Goal: Task Accomplishment & Management: Complete application form

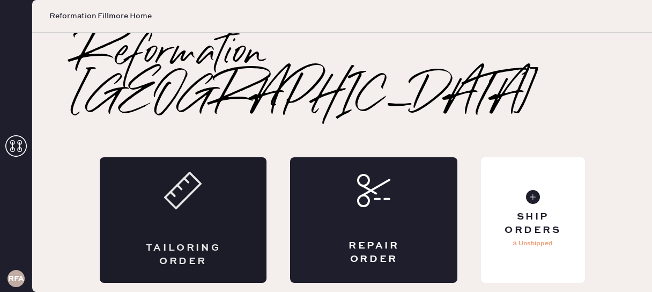
click at [211, 162] on div "Tailoring Order" at bounding box center [183, 220] width 167 height 126
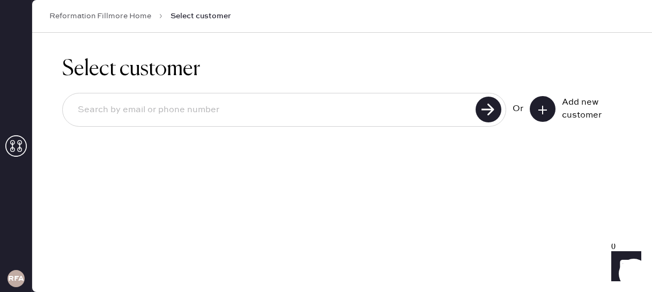
click at [194, 108] on input at bounding box center [271, 110] width 404 height 25
type input "[EMAIL_ADDRESS][DOMAIN_NAME]"
click at [493, 108] on use at bounding box center [489, 110] width 26 height 26
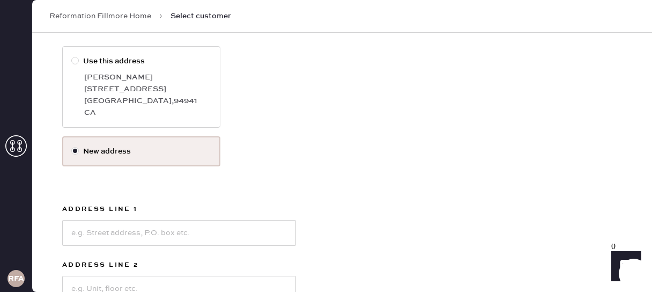
scroll to position [132, 0]
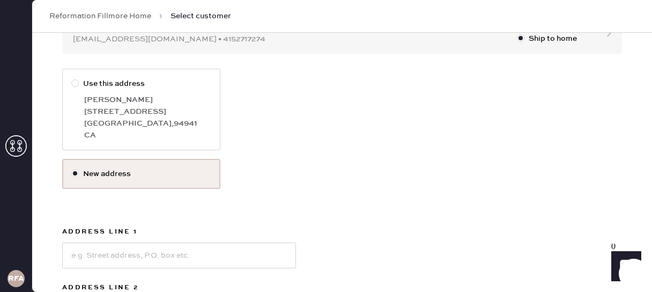
click at [188, 99] on div "[PERSON_NAME]" at bounding box center [147, 100] width 127 height 12
click at [72, 78] on input "Use this address" at bounding box center [71, 78] width 1 height 1
radio input "true"
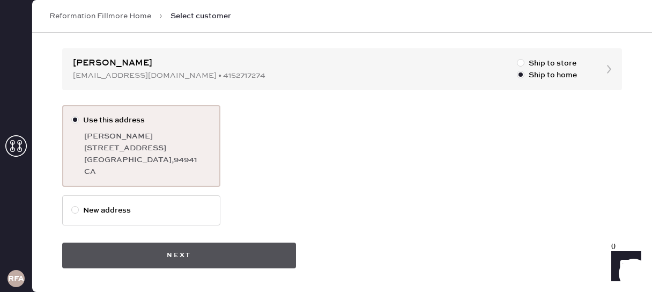
click at [263, 255] on button "Next" at bounding box center [179, 256] width 234 height 26
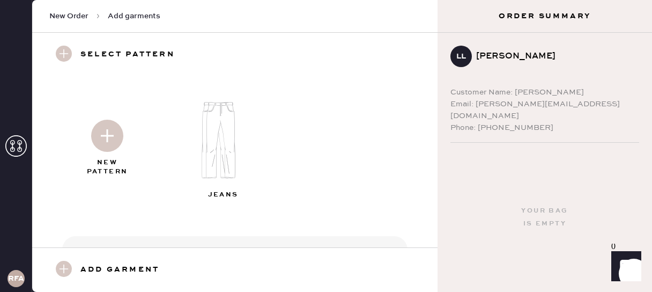
click at [118, 126] on img at bounding box center [107, 136] width 32 height 32
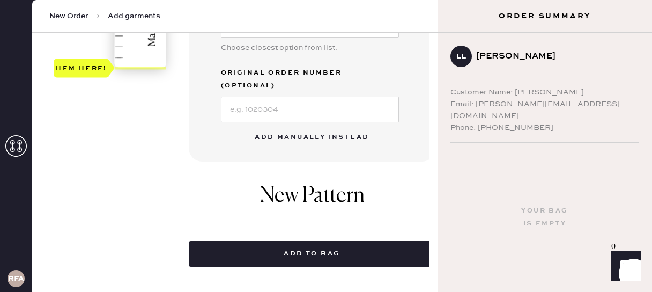
scroll to position [414, 0]
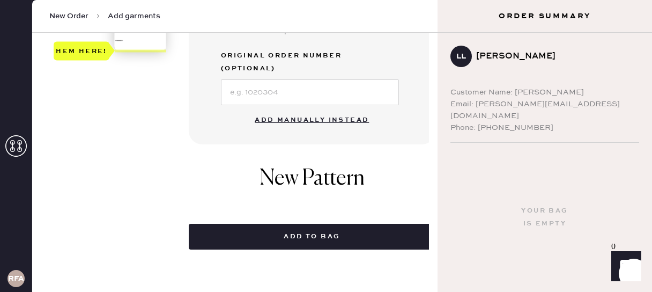
click at [294, 109] on button "Add manually instead" at bounding box center [311, 119] width 127 height 21
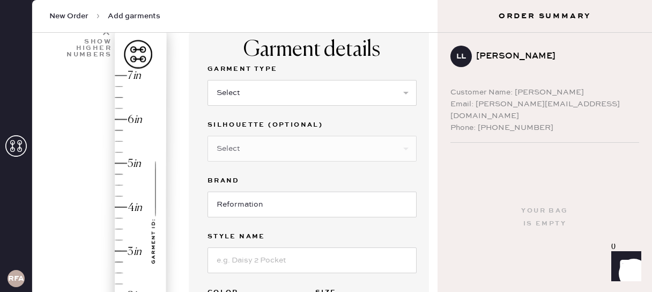
scroll to position [84, 0]
click at [275, 101] on select "Select Basic Skirt Jeans Leggings Pants Shorts Basic Sleeved Dress Basic Sleeve…" at bounding box center [312, 92] width 209 height 26
select select "2"
click at [208, 79] on select "Select Basic Skirt Jeans Leggings Pants Shorts Basic Sleeved Dress Basic Sleeve…" at bounding box center [312, 92] width 209 height 26
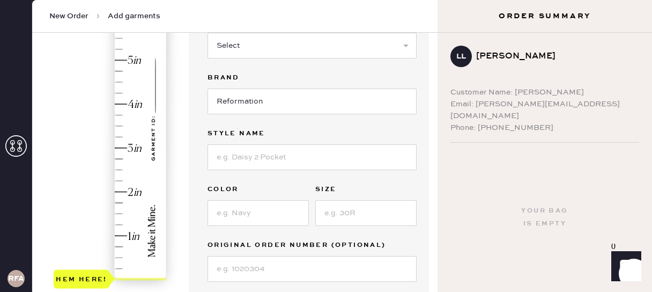
scroll to position [189, 0]
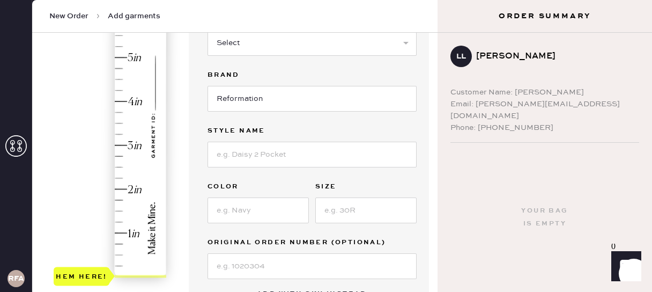
type input "3.5"
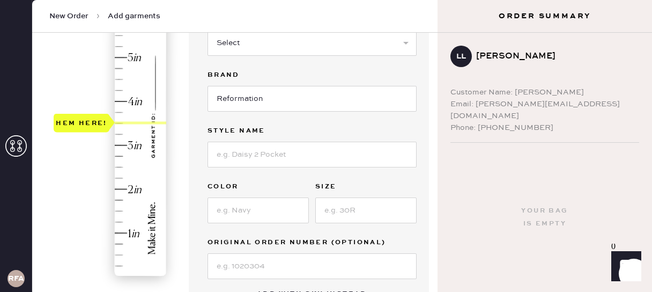
click at [120, 123] on div "Hem here!" at bounding box center [111, 123] width 114 height 317
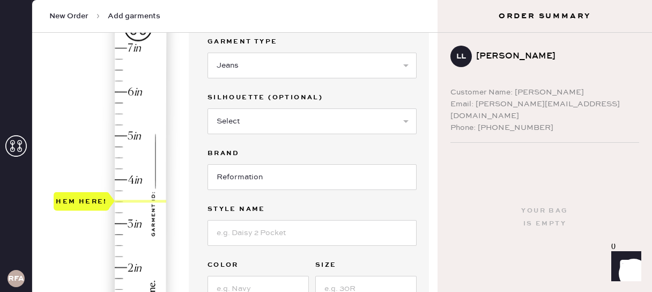
scroll to position [109, 0]
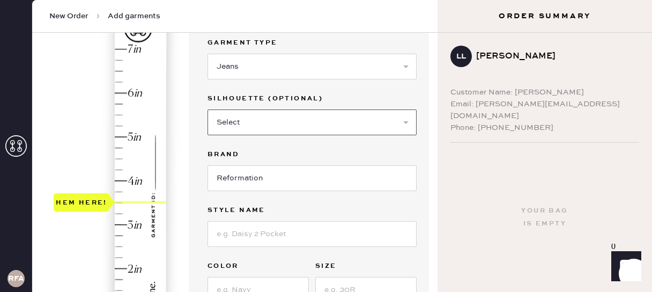
click at [253, 131] on select "Select Shorts Cropped Flare Boot Cut Straight Skinny Other" at bounding box center [312, 122] width 209 height 26
select select "other"
click at [208, 109] on select "Select Shorts Cropped Flare Boot Cut Straight Skinny Other" at bounding box center [312, 122] width 209 height 26
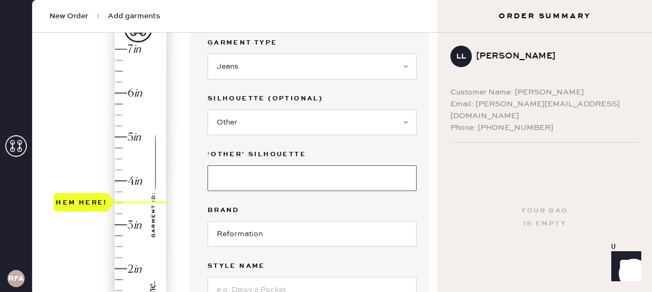
click at [273, 180] on input at bounding box center [312, 178] width 209 height 26
type input "Wide Leg"
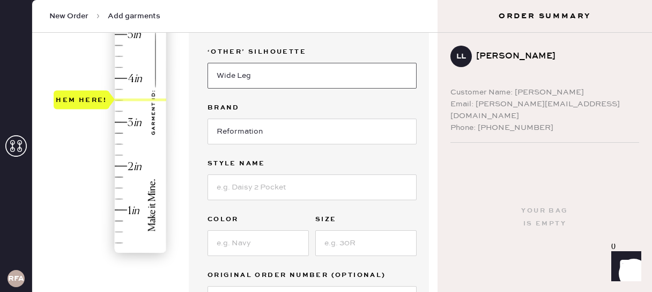
scroll to position [214, 0]
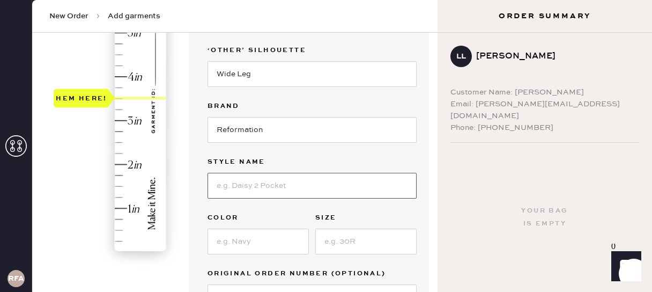
click at [254, 187] on input at bounding box center [312, 186] width 209 height 26
type input "[PERSON_NAME] High Rise Slouchy Wide Leg [PERSON_NAME]"
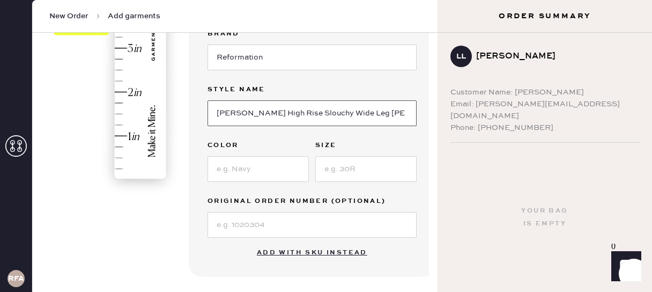
scroll to position [335, 0]
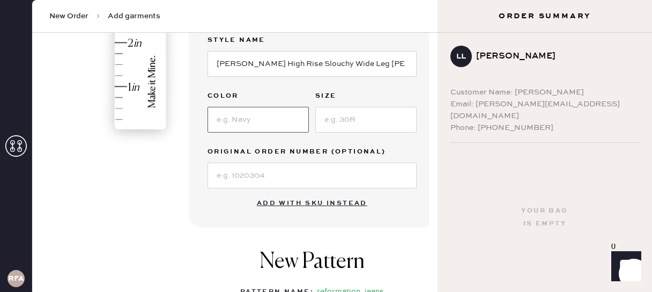
click at [250, 123] on input at bounding box center [258, 120] width 101 height 26
type input "Chesapeake Studded"
click at [341, 116] on input at bounding box center [366, 120] width 101 height 26
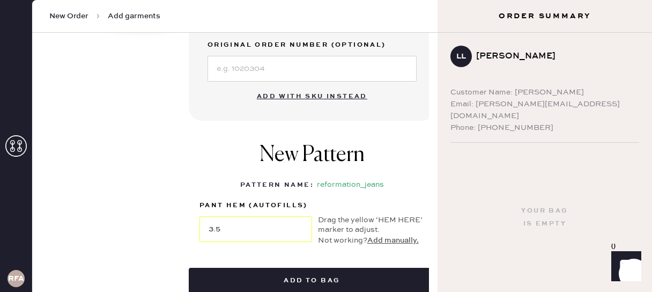
scroll to position [443, 0]
type input "24"
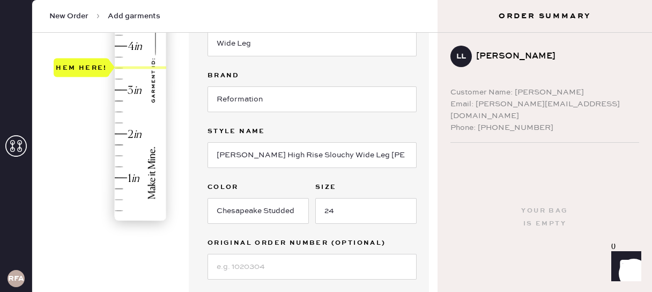
scroll to position [236, 0]
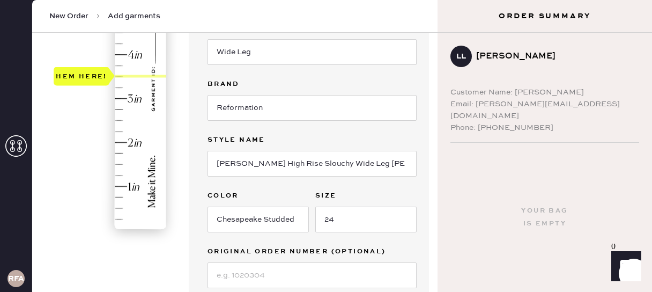
click at [122, 77] on div at bounding box center [141, 76] width 52 height 3
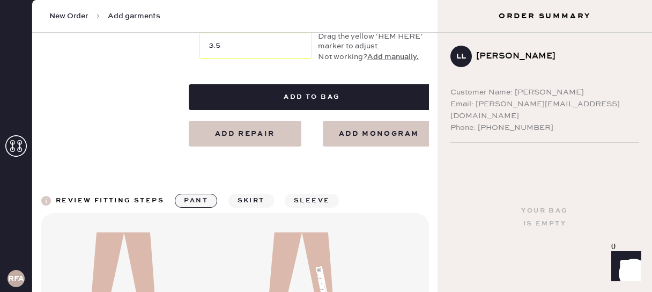
scroll to position [642, 0]
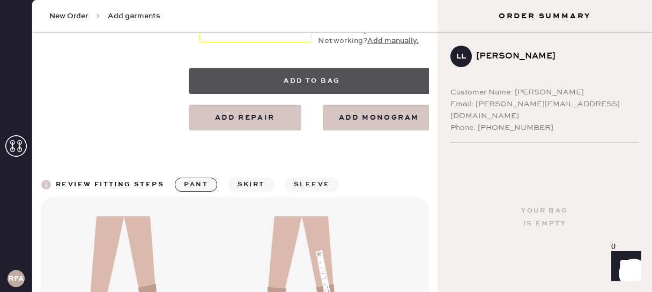
click at [254, 82] on button "Add to bag" at bounding box center [312, 81] width 247 height 26
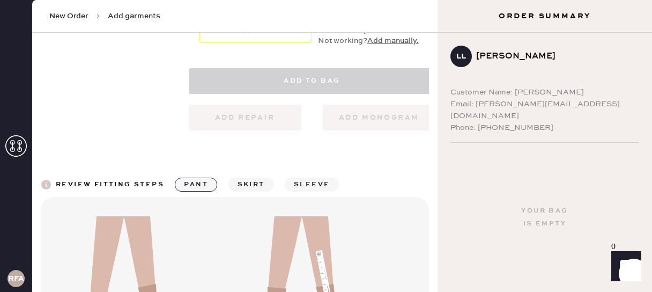
select select "2"
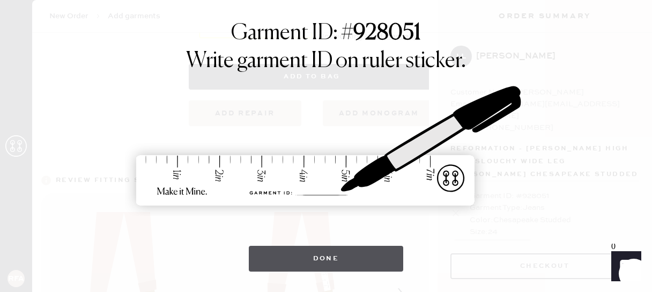
click at [271, 257] on button "Done" at bounding box center [326, 259] width 155 height 26
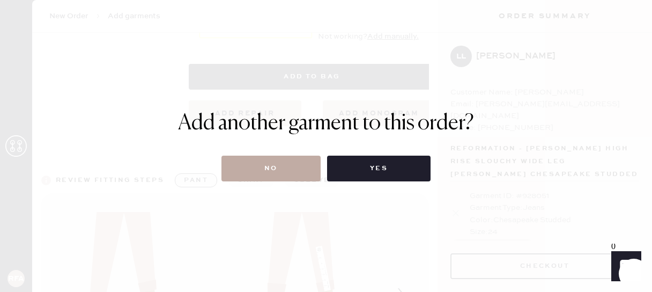
click at [288, 167] on button "No" at bounding box center [271, 169] width 99 height 26
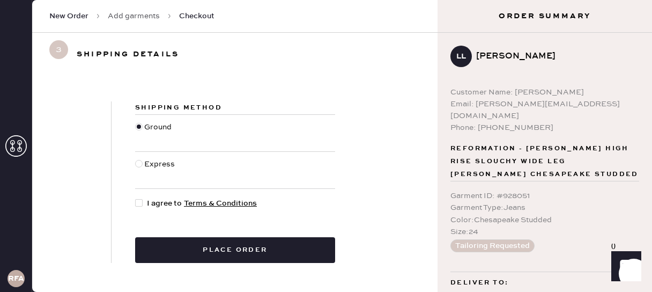
click at [139, 204] on div at bounding box center [139, 203] width 8 height 8
click at [136, 198] on input "I agree to Terms & Conditions" at bounding box center [135, 197] width 1 height 1
checkbox input "true"
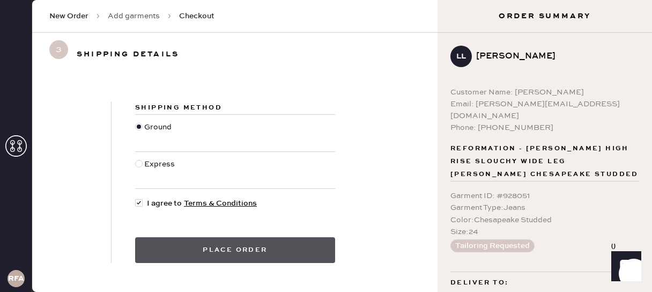
click at [165, 258] on button "Place order" at bounding box center [235, 250] width 200 height 26
